Goal: Task Accomplishment & Management: Complete application form

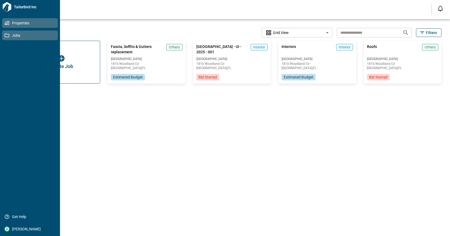
click at [5, 23] on icon at bounding box center [7, 23] width 5 height 5
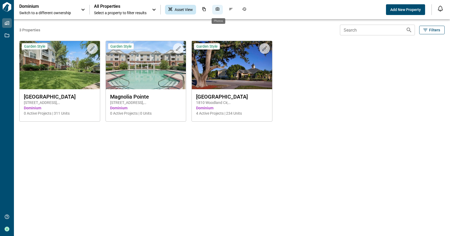
click at [217, 8] on icon "Photos" at bounding box center [217, 8] width 3 height 3
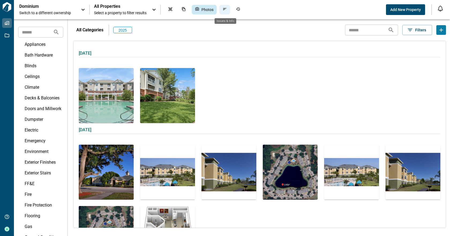
click at [225, 7] on icon "Issues & Info" at bounding box center [225, 9] width 4 height 4
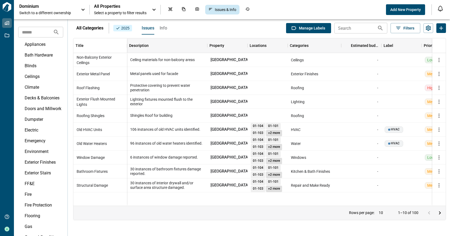
click at [437, 26] on button "Add Issues or Info" at bounding box center [441, 28] width 10 height 10
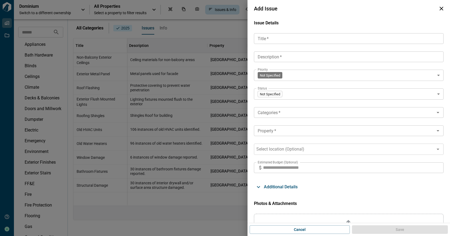
scroll to position [31, 0]
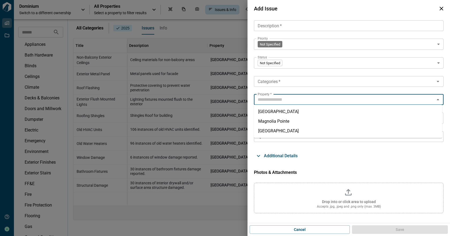
click at [272, 99] on input "Property   *" at bounding box center [345, 100] width 178 height 8
click at [269, 128] on li "[GEOGRAPHIC_DATA]" at bounding box center [348, 131] width 188 height 10
type input "**********"
click at [278, 118] on span "Select location (Optional)" at bounding box center [280, 117] width 48 height 5
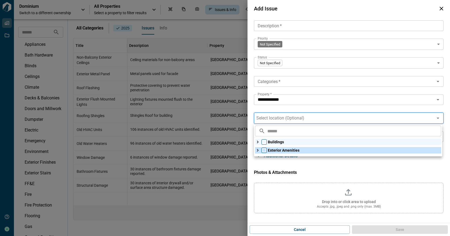
click at [257, 149] on icon at bounding box center [257, 150] width 5 height 5
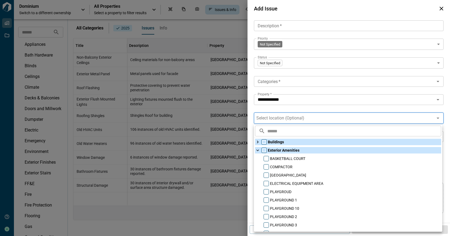
click at [256, 141] on icon at bounding box center [257, 141] width 5 height 5
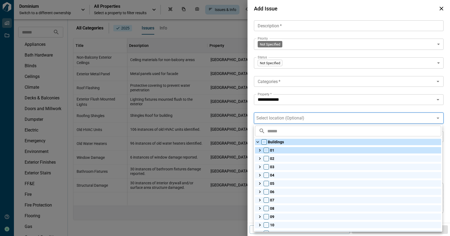
click at [260, 150] on icon at bounding box center [260, 150] width 2 height 3
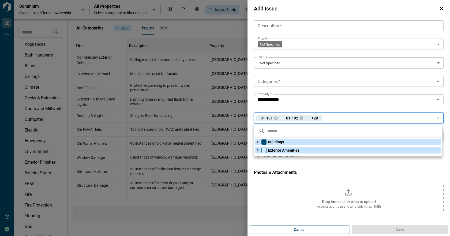
click at [258, 142] on icon at bounding box center [258, 142] width 2 height 3
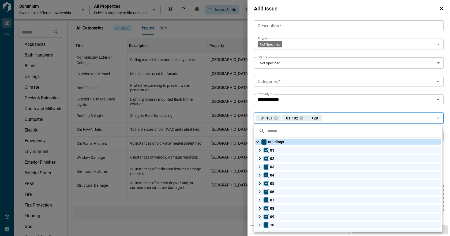
click at [258, 142] on icon at bounding box center [257, 142] width 3 height 2
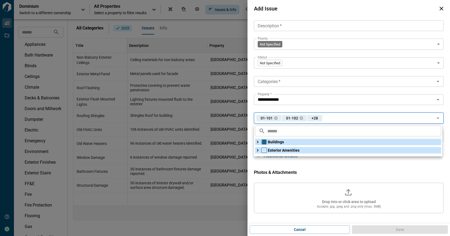
click at [258, 143] on icon at bounding box center [257, 141] width 5 height 5
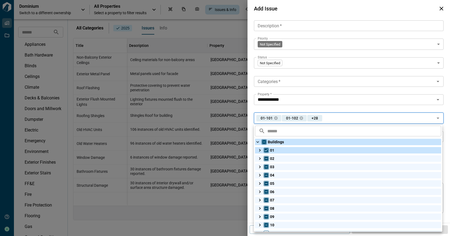
click at [259, 149] on icon at bounding box center [260, 150] width 2 height 3
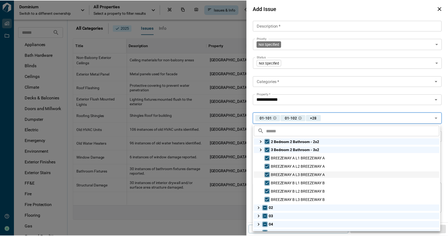
scroll to position [0, 0]
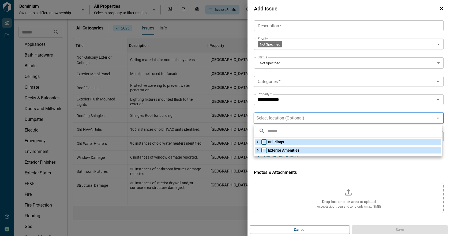
click at [257, 140] on icon at bounding box center [257, 141] width 5 height 5
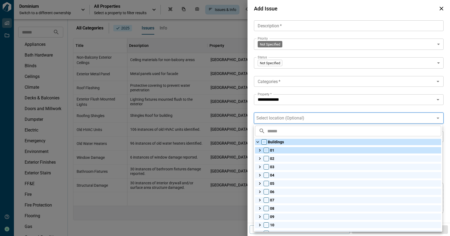
click at [259, 151] on icon at bounding box center [259, 150] width 5 height 5
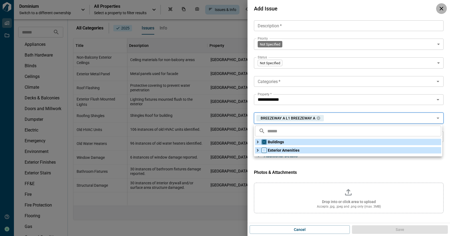
click at [441, 9] on icon "button" at bounding box center [441, 8] width 6 height 6
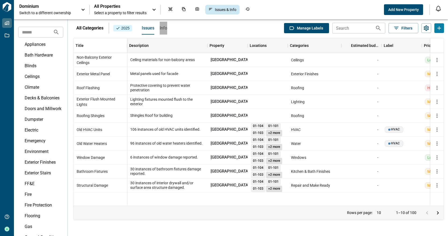
click at [164, 29] on span "Info" at bounding box center [164, 27] width 8 height 5
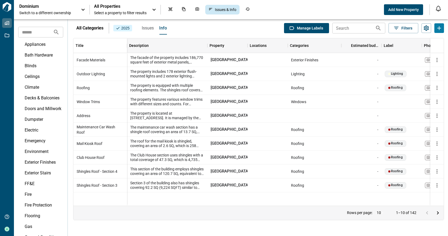
click at [155, 27] on div "Issues Info" at bounding box center [151, 28] width 31 height 13
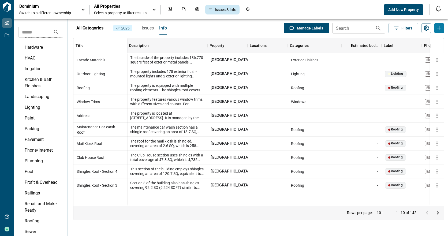
scroll to position [285, 0]
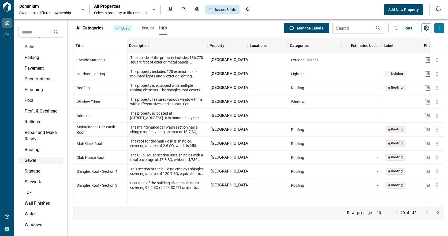
click at [39, 161] on div "Sewer" at bounding box center [44, 160] width 38 height 6
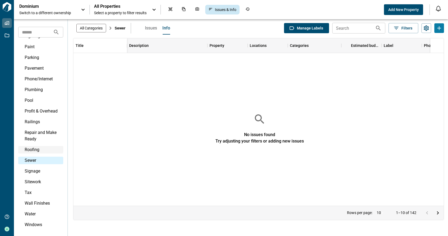
click at [37, 150] on div "Roofing" at bounding box center [44, 150] width 38 height 6
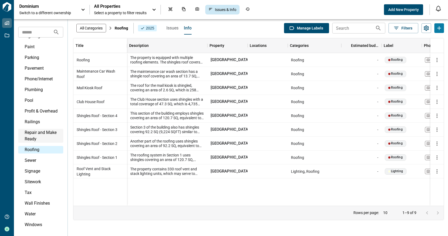
click at [36, 139] on div "Repair and Make Ready" at bounding box center [44, 135] width 38 height 13
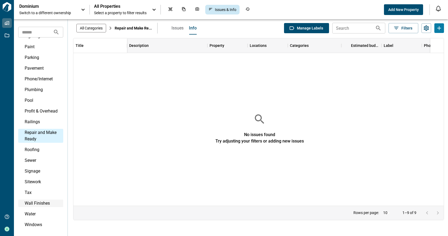
click at [34, 205] on div "Wall Finishes" at bounding box center [44, 203] width 38 height 6
